Goal: Task Accomplishment & Management: Use online tool/utility

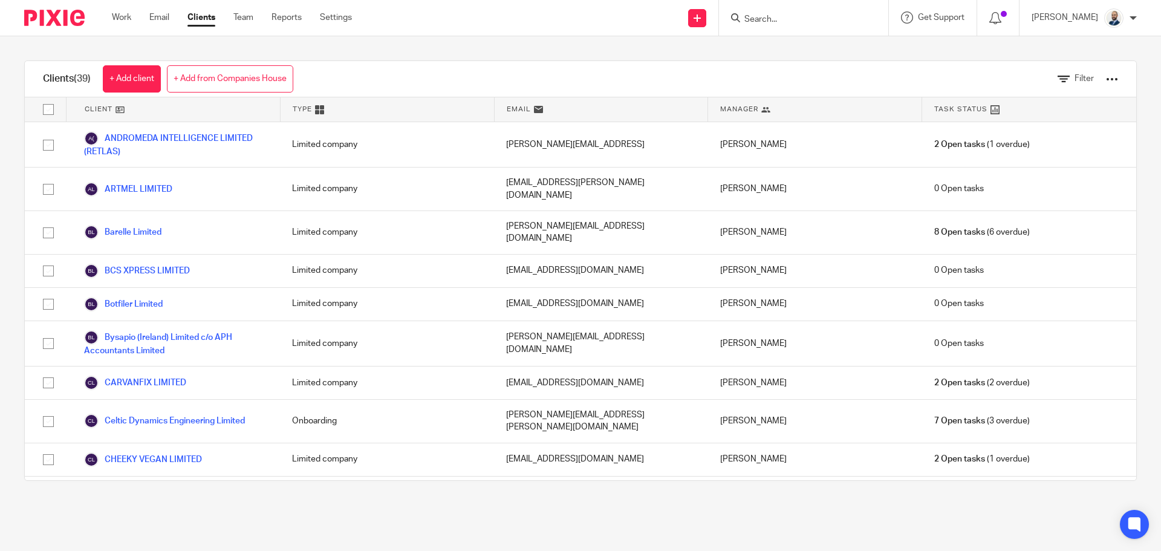
scroll to position [484, 0]
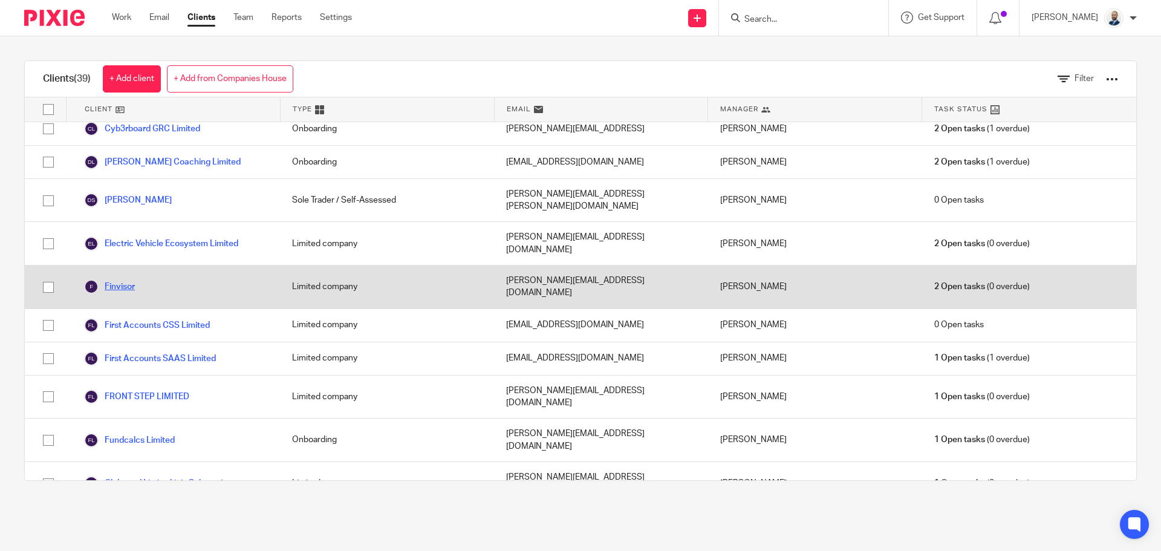
click at [135, 279] on link "Finvisor" at bounding box center [109, 286] width 51 height 15
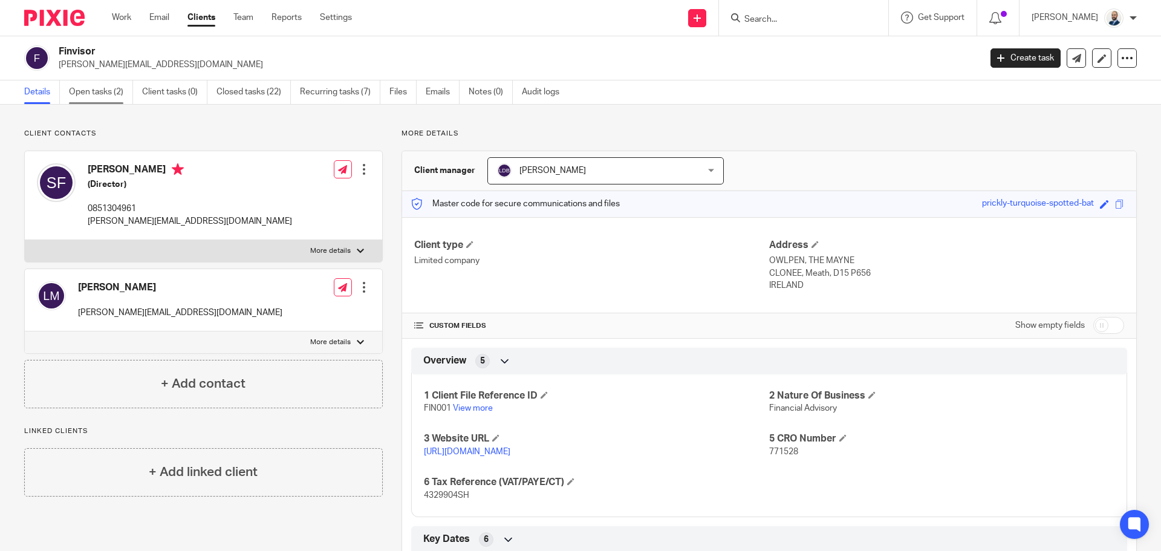
click at [98, 88] on link "Open tasks (2)" at bounding box center [101, 92] width 64 height 24
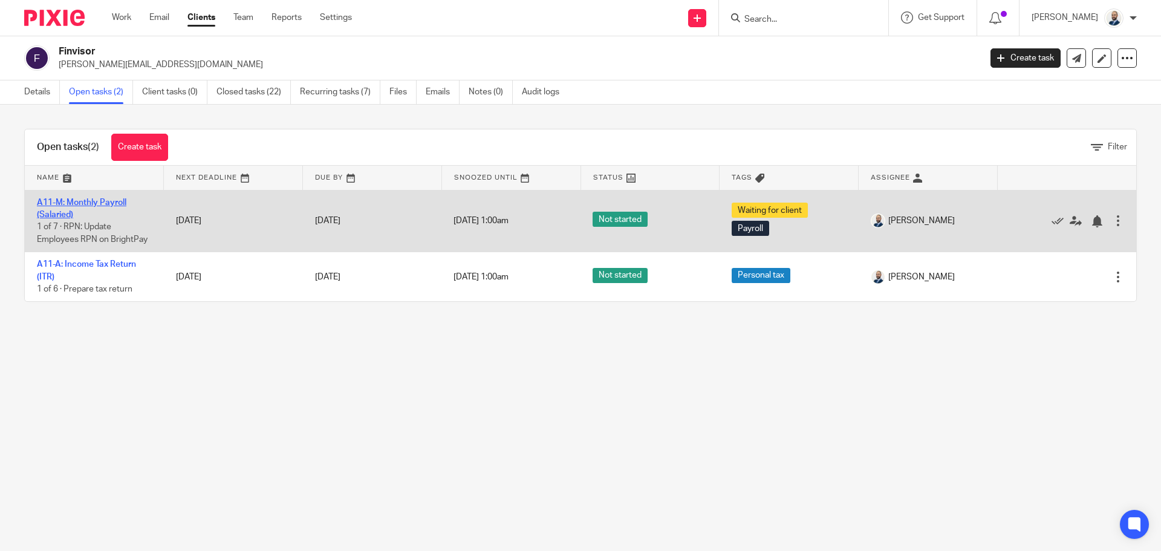
click at [113, 204] on link "A11-M: Monthly Payroll (Salaried)" at bounding box center [81, 208] width 89 height 21
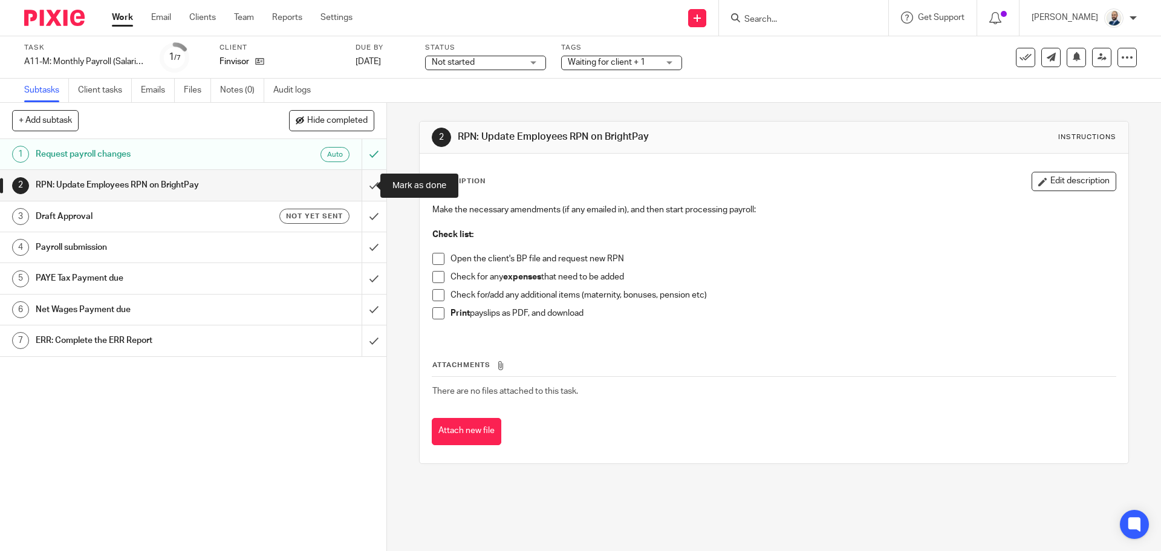
click at [354, 189] on input "submit" at bounding box center [193, 185] width 386 height 30
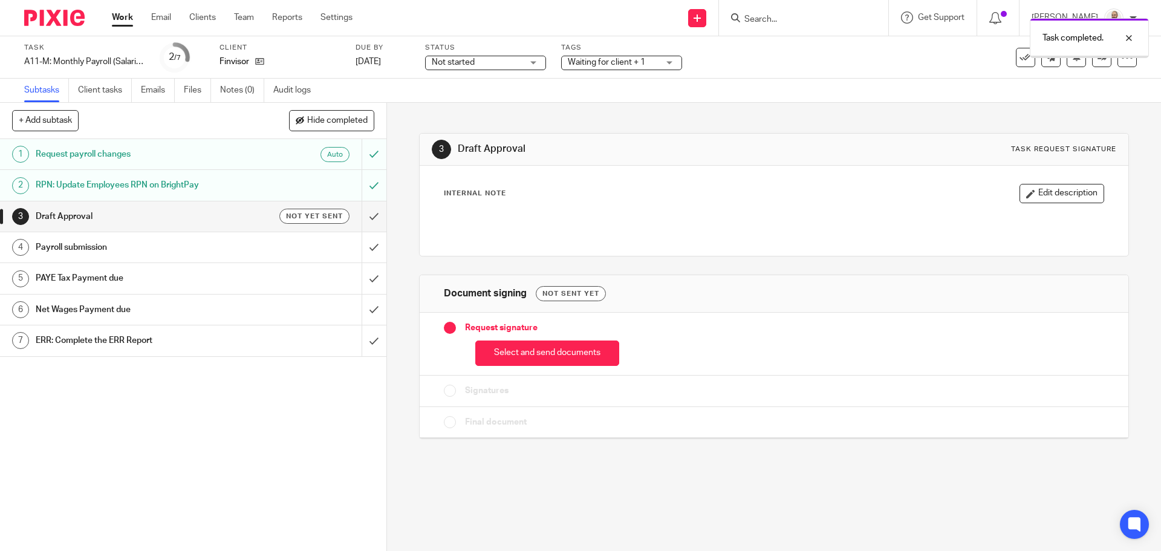
click at [525, 339] on div "Select and send documents" at bounding box center [774, 350] width 660 height 32
click at [526, 346] on button "Select and send documents" at bounding box center [547, 353] width 144 height 26
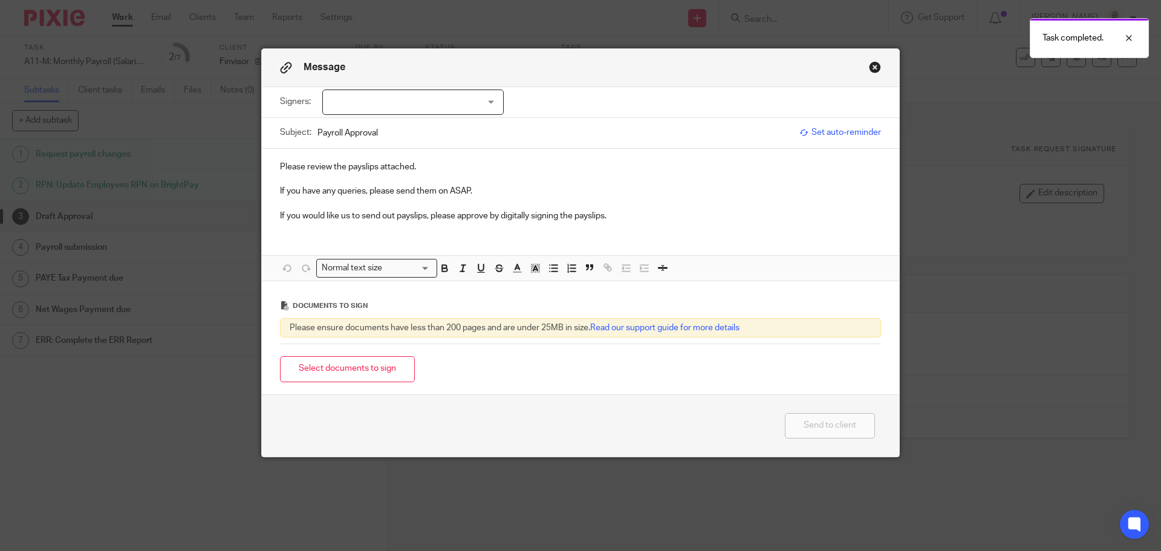
click at [474, 101] on div at bounding box center [412, 101] width 181 height 25
click at [418, 125] on li "Simon Mc Feely" at bounding box center [409, 127] width 180 height 25
checkbox input "true"
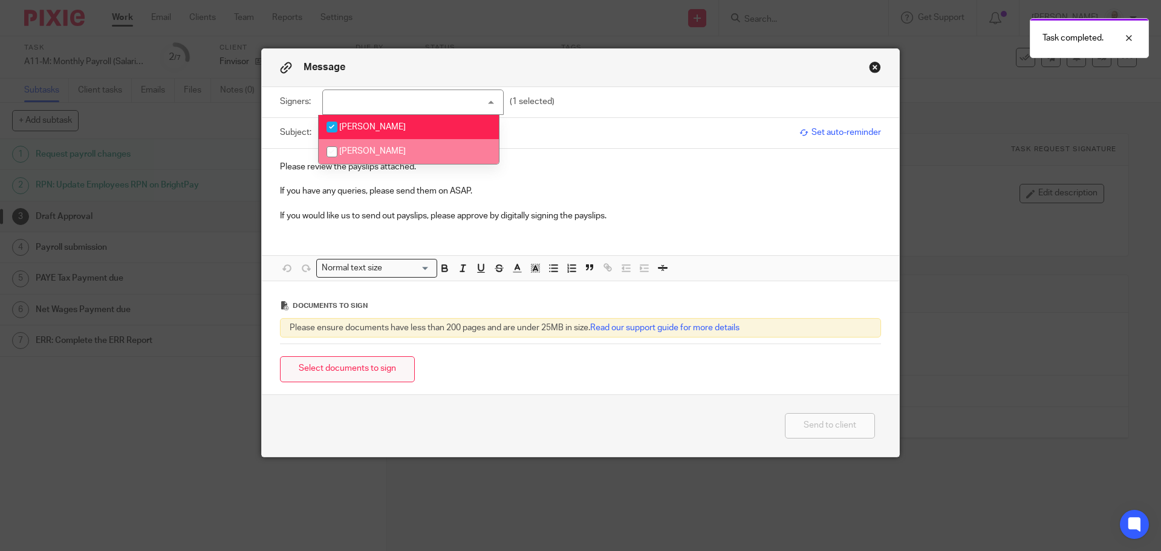
click at [359, 370] on button "Select documents to sign" at bounding box center [347, 369] width 135 height 26
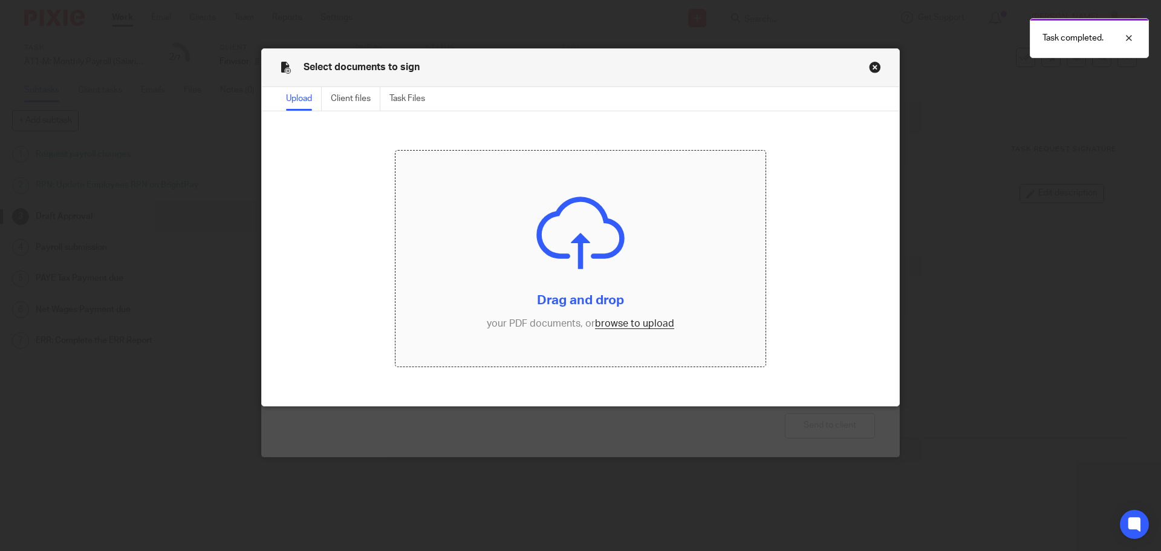
click at [626, 322] on input "file" at bounding box center [580, 259] width 371 height 216
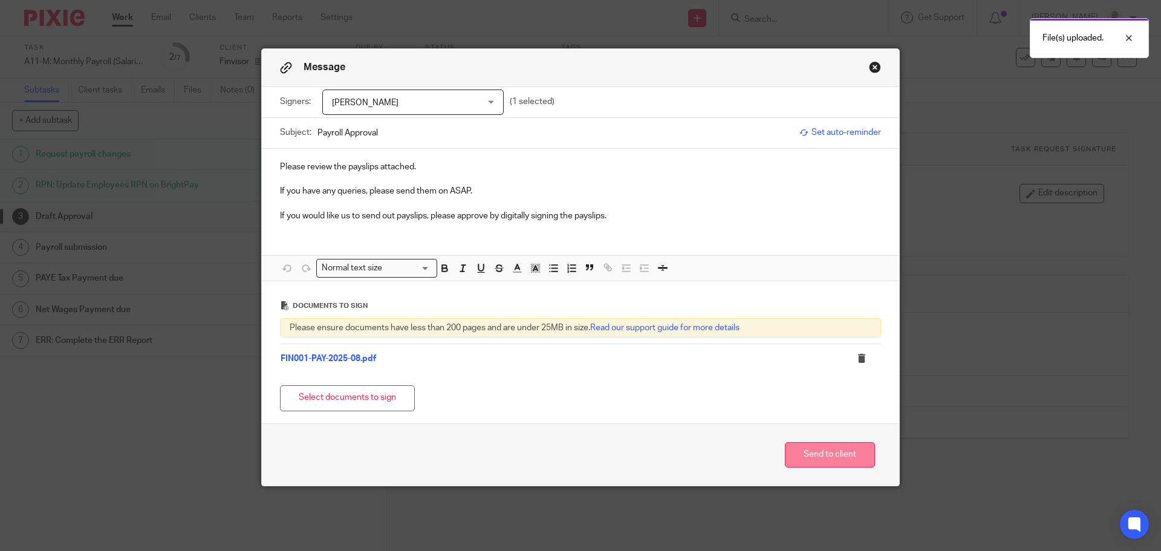
click at [862, 450] on button "Send to client" at bounding box center [830, 455] width 90 height 26
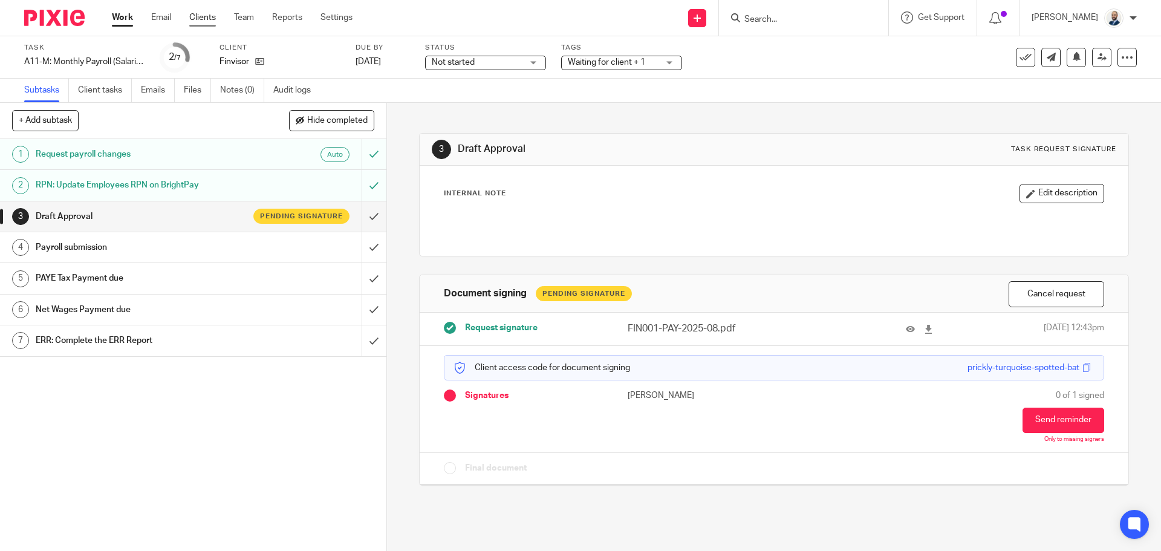
drag, startPoint x: 194, startPoint y: 8, endPoint x: 203, endPoint y: 14, distance: 10.9
click at [197, 10] on div "Work Email Clients Team Reports Settings Work Email Clients Team Reports Settin…" at bounding box center [235, 18] width 271 height 36
click at [203, 14] on link "Clients" at bounding box center [202, 17] width 27 height 12
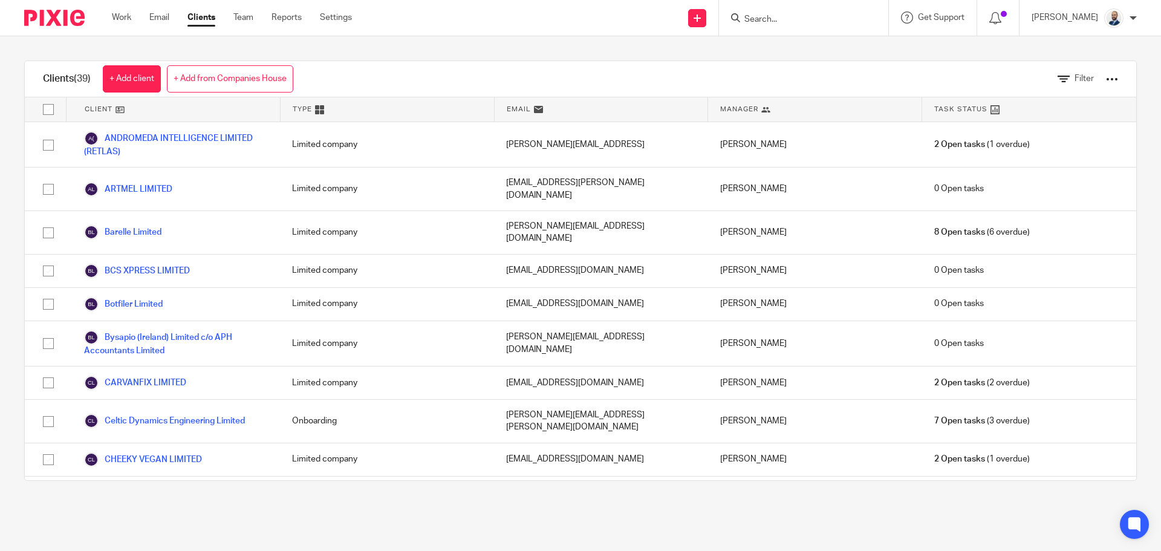
scroll to position [302, 0]
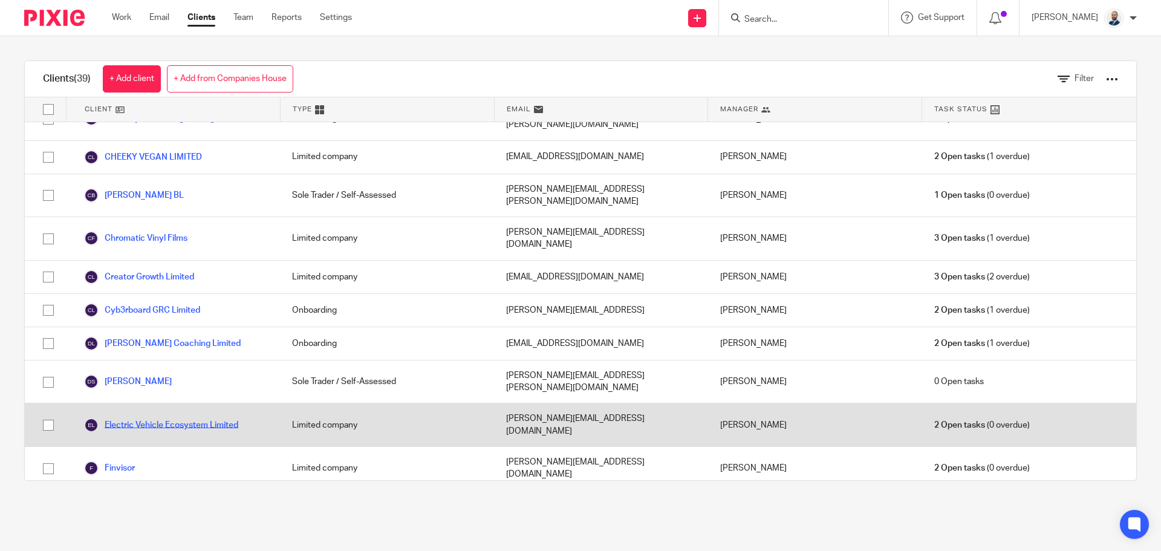
click at [151, 418] on link "Electric Vehicle Ecosystem Limited" at bounding box center [161, 425] width 154 height 15
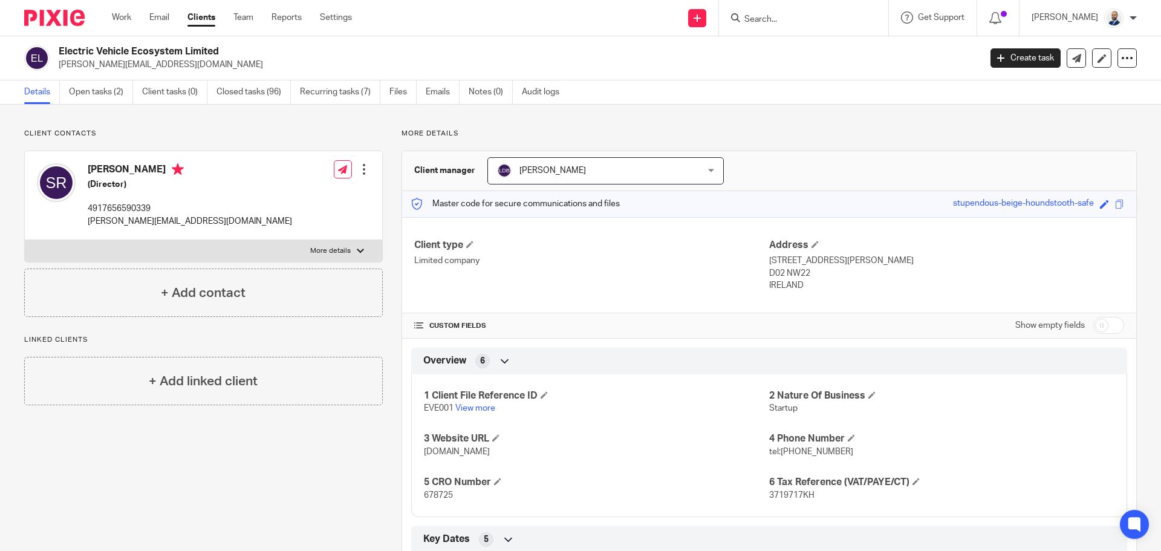
click at [89, 79] on div "Electric Vehicle Ecosystem Limited [PERSON_NAME][EMAIL_ADDRESS][DOMAIN_NAME] Cr…" at bounding box center [580, 58] width 1161 height 44
click at [89, 92] on link "Open tasks (2)" at bounding box center [101, 92] width 64 height 24
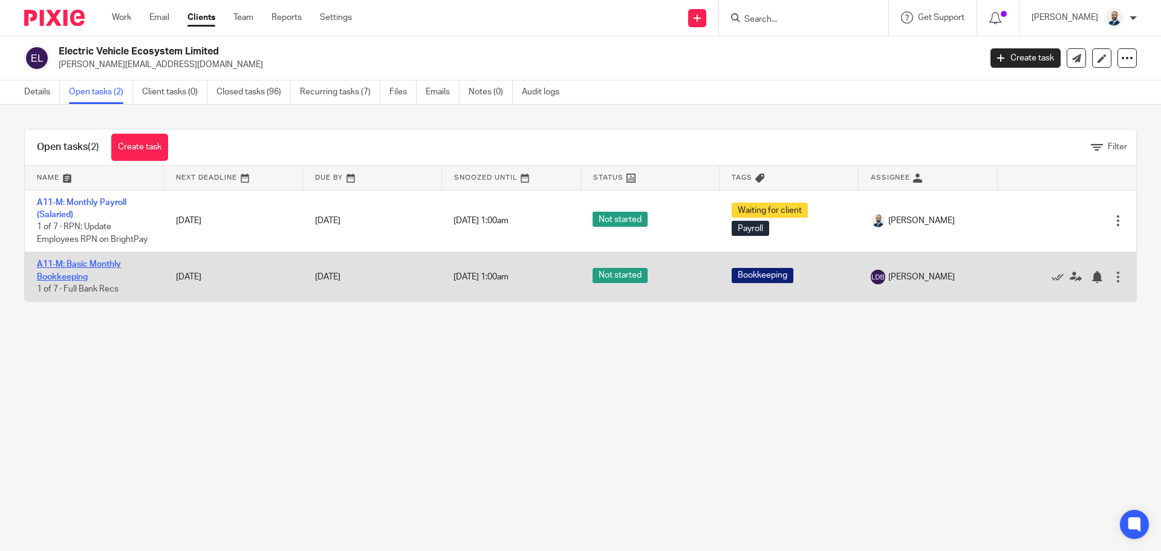
click at [94, 265] on link "A11-M: Basic Monthly Bookkeeping" at bounding box center [79, 270] width 84 height 21
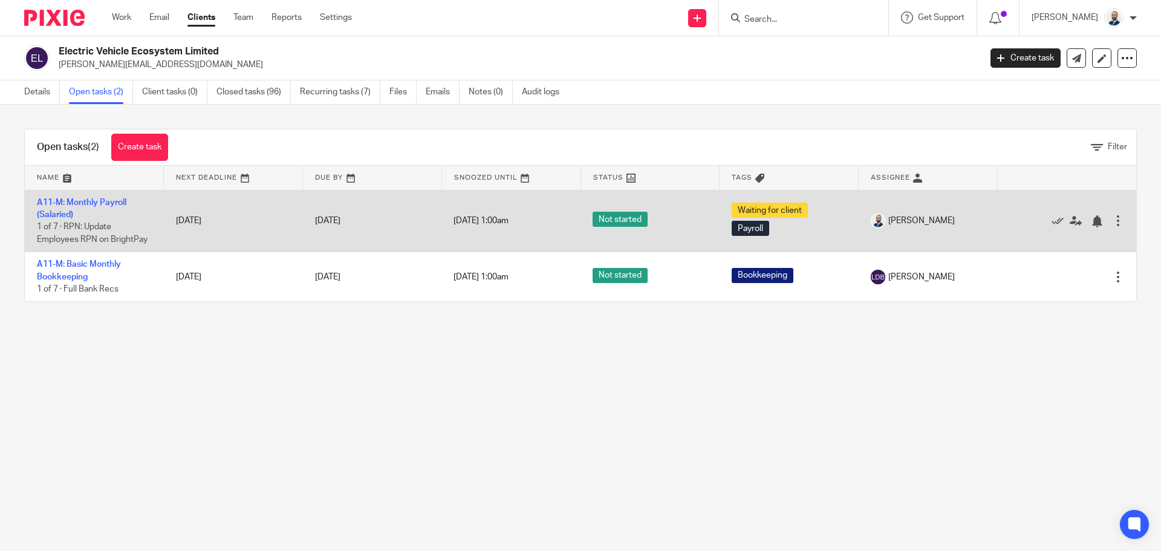
click at [75, 195] on td "A11-M: Monthly Payroll (Salaried) 1 of 7 · RPN: Update Employees RPN on BrightP…" at bounding box center [94, 221] width 139 height 62
click at [76, 198] on link "A11-M: Monthly Payroll (Salaried)" at bounding box center [81, 208] width 89 height 21
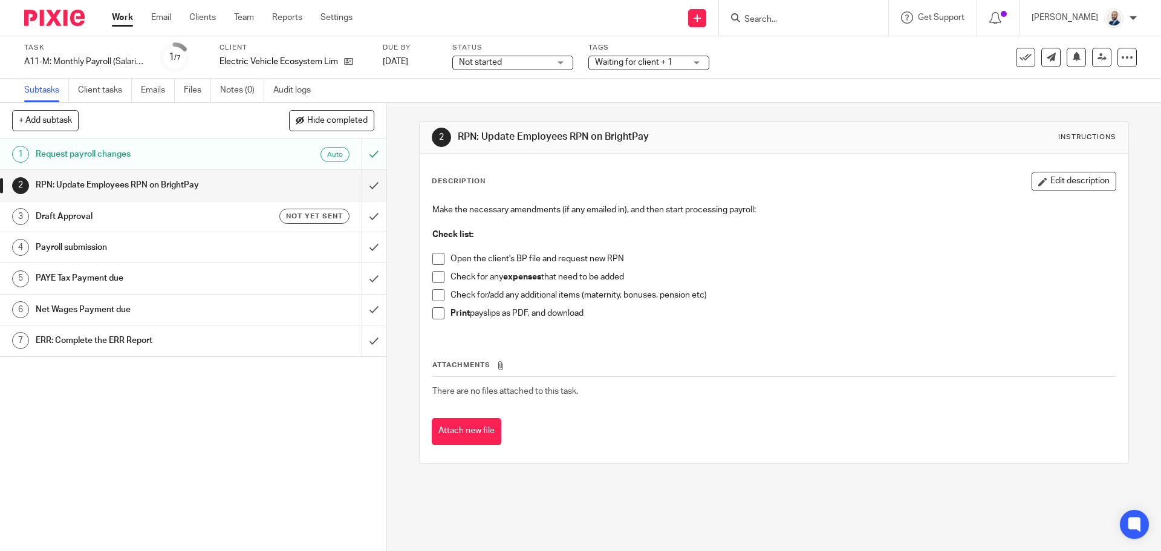
click at [437, 257] on span at bounding box center [438, 259] width 12 height 12
click at [438, 276] on span at bounding box center [438, 277] width 12 height 12
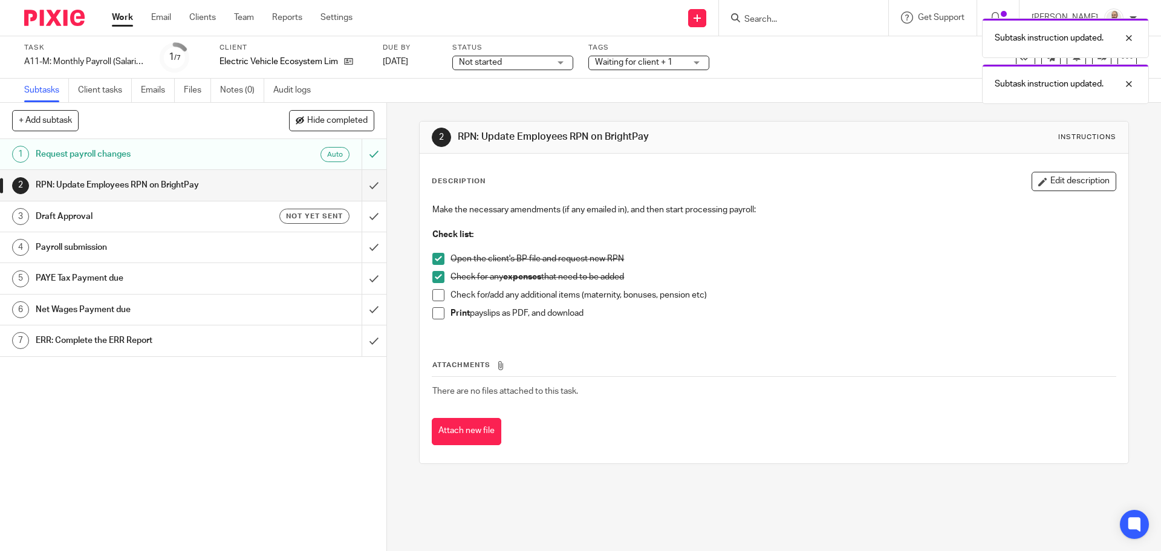
click at [433, 291] on span at bounding box center [438, 295] width 12 height 12
click at [434, 319] on span at bounding box center [438, 313] width 12 height 12
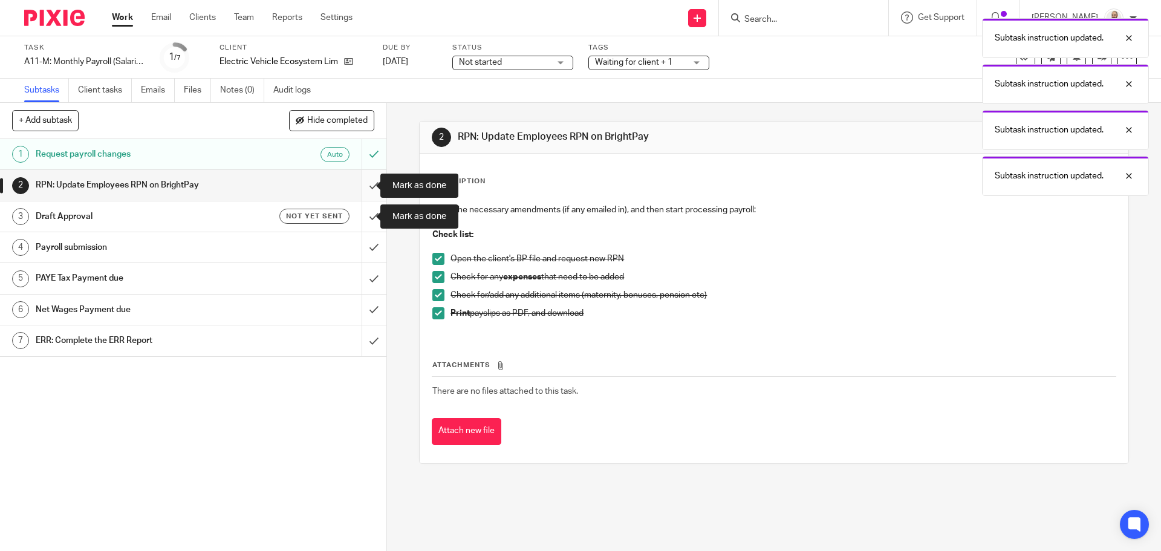
click at [364, 188] on input "submit" at bounding box center [193, 185] width 386 height 30
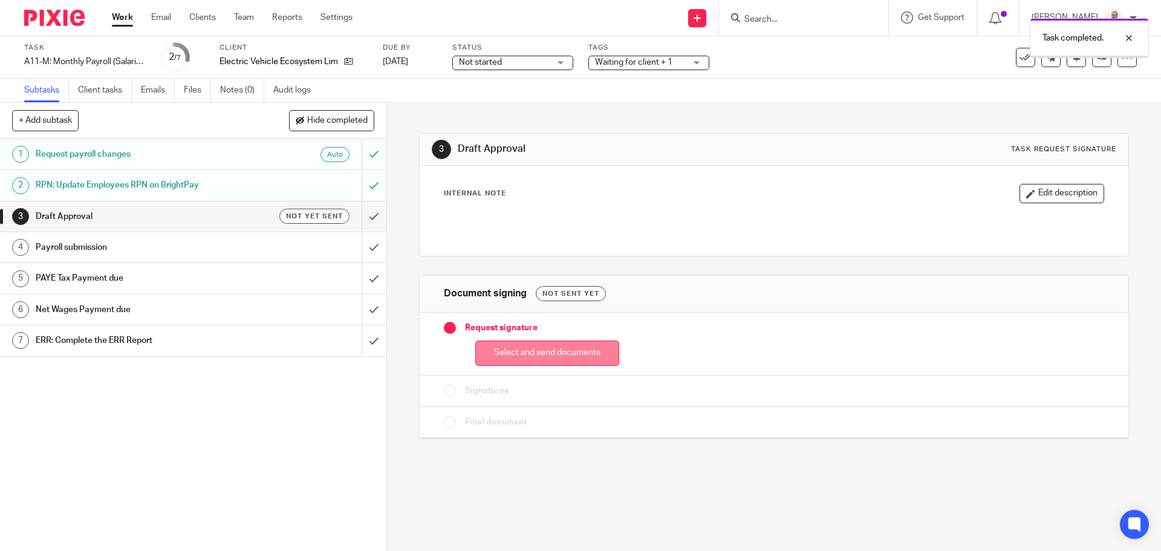
click at [573, 350] on button "Select and send documents" at bounding box center [547, 353] width 144 height 26
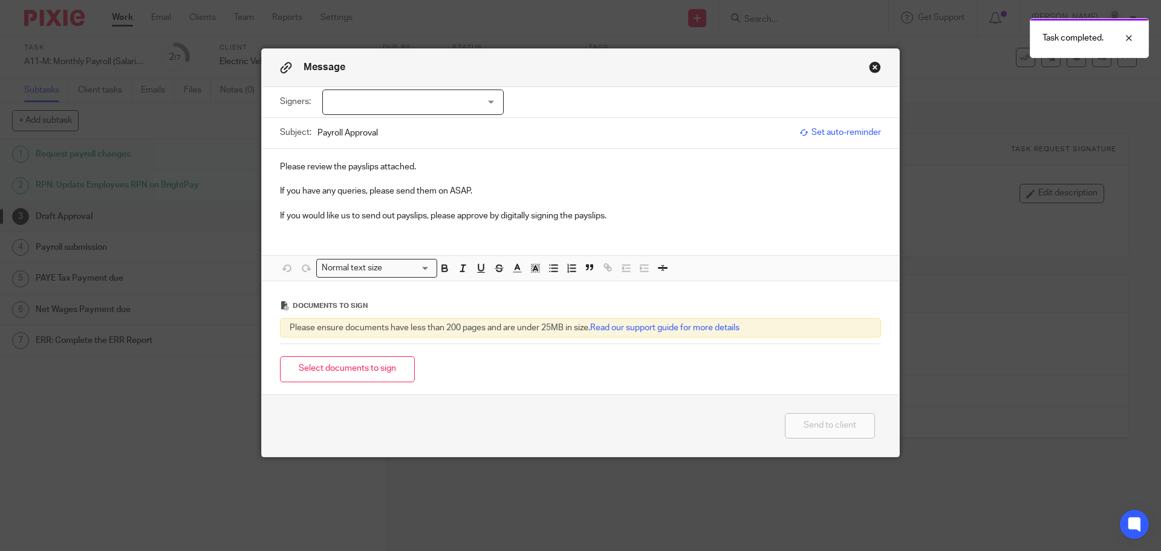
click at [471, 108] on div at bounding box center [412, 101] width 181 height 25
click at [388, 125] on span "Sarah-Marie Rust" at bounding box center [372, 127] width 67 height 8
checkbox input "true"
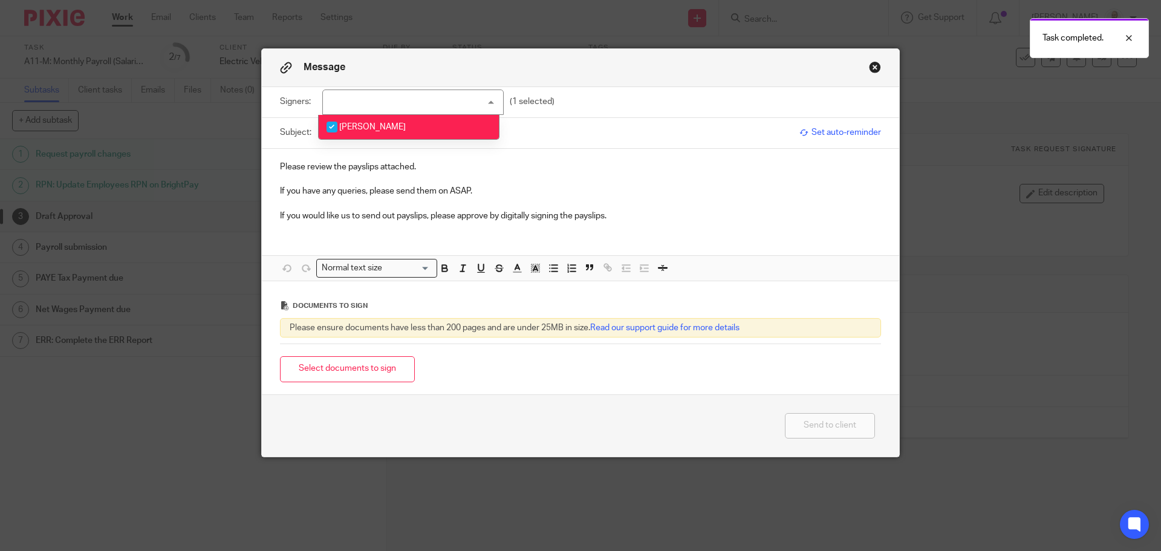
drag, startPoint x: 372, startPoint y: 339, endPoint x: 371, endPoint y: 350, distance: 11.0
click at [372, 342] on div "Documents to sign Please ensure documents have less than 200 pages and are unde…" at bounding box center [580, 315] width 601 height 57
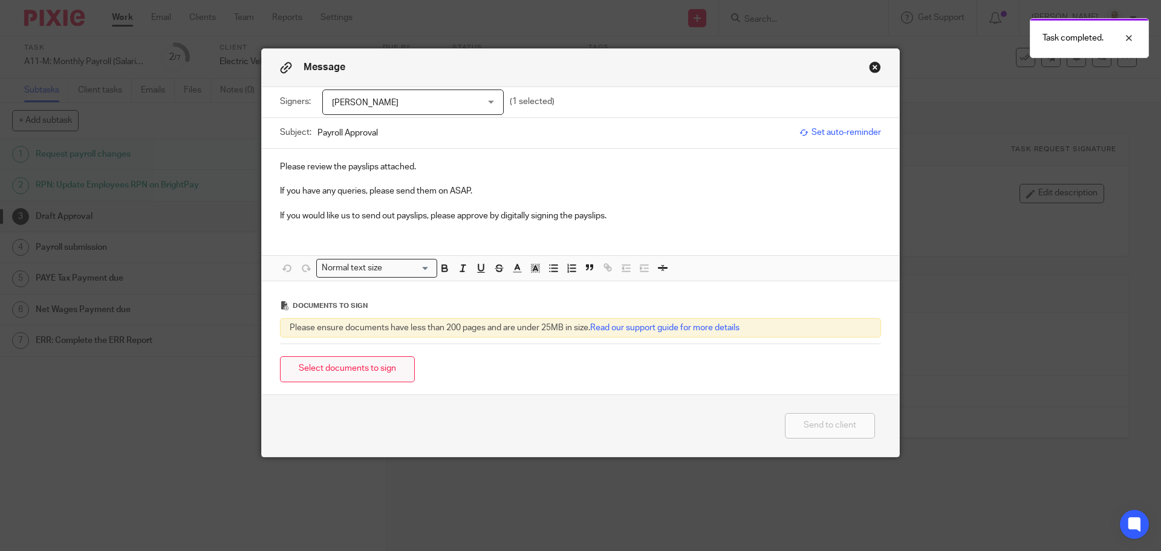
click at [370, 360] on button "Select documents to sign" at bounding box center [347, 369] width 135 height 26
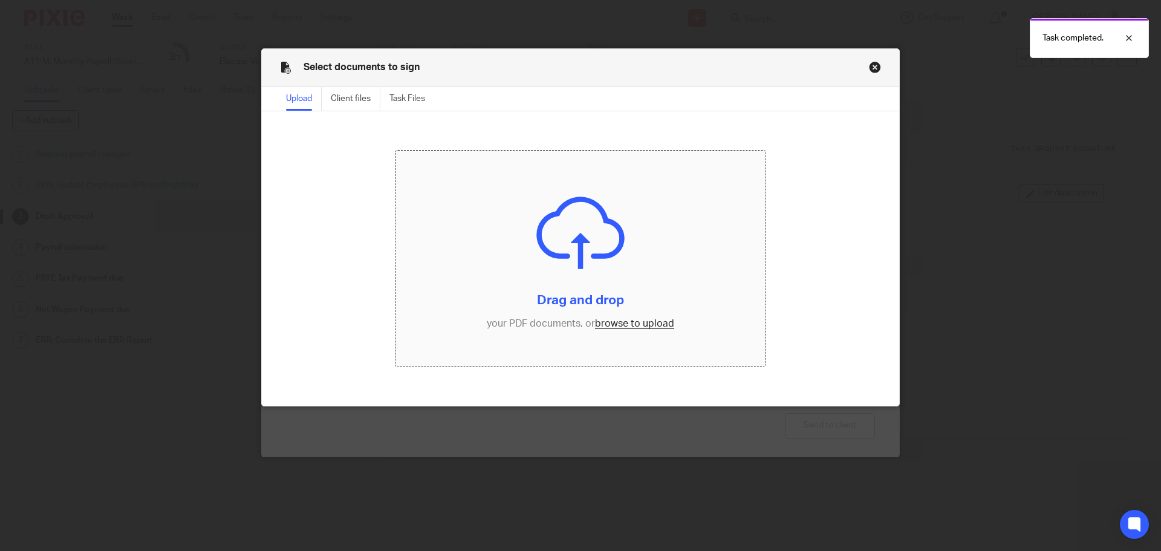
click at [625, 334] on input "file" at bounding box center [580, 259] width 371 height 216
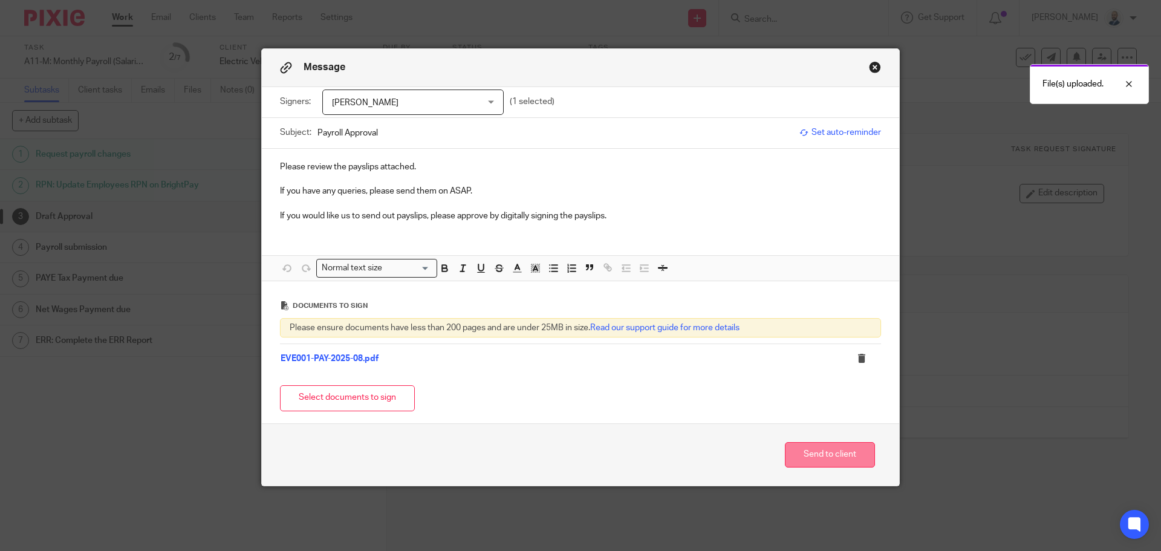
click at [844, 452] on button "Send to client" at bounding box center [830, 455] width 90 height 26
